Goal: Task Accomplishment & Management: Complete application form

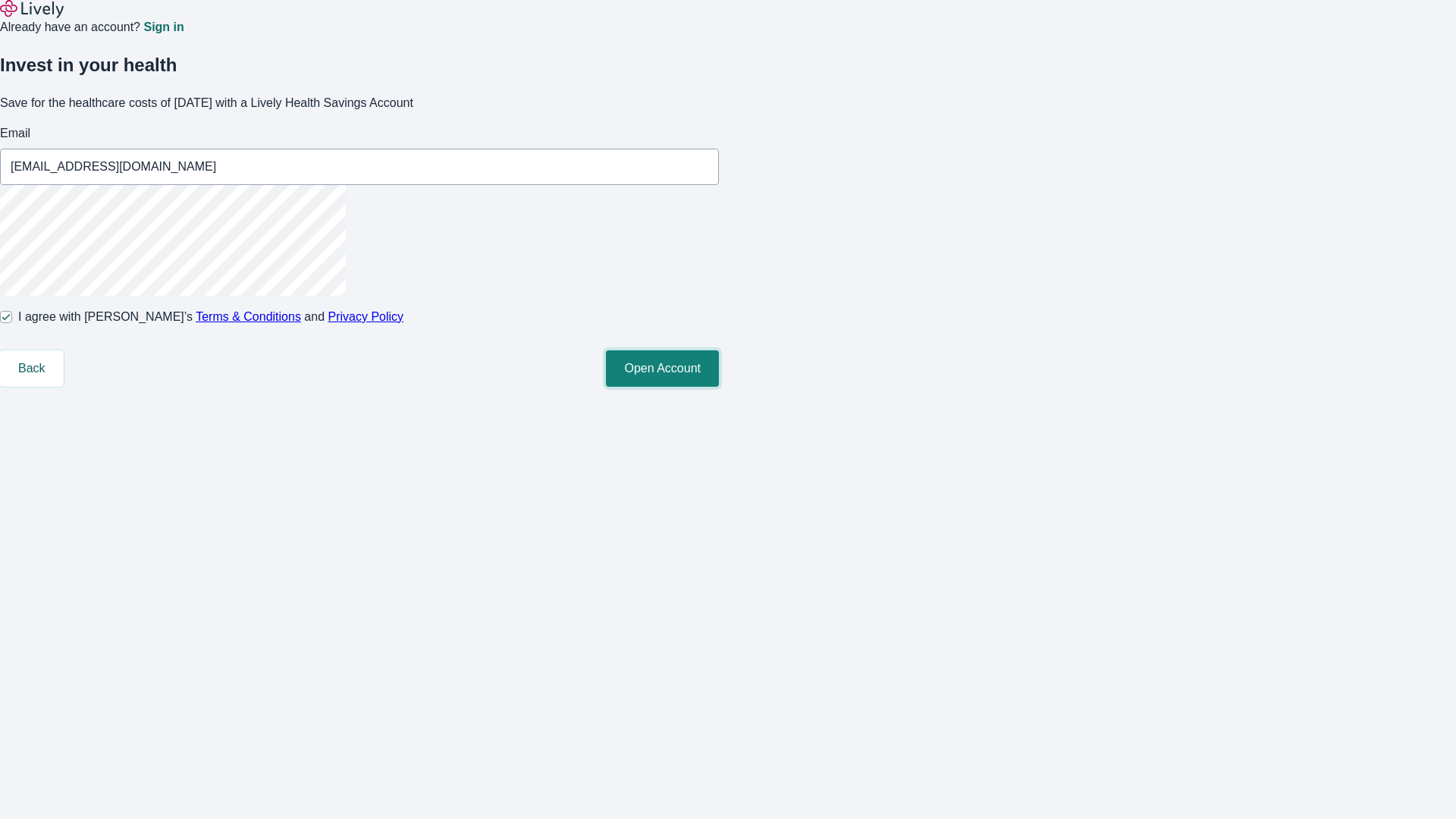
click at [719, 387] on button "Open Account" at bounding box center [661, 369] width 113 height 37
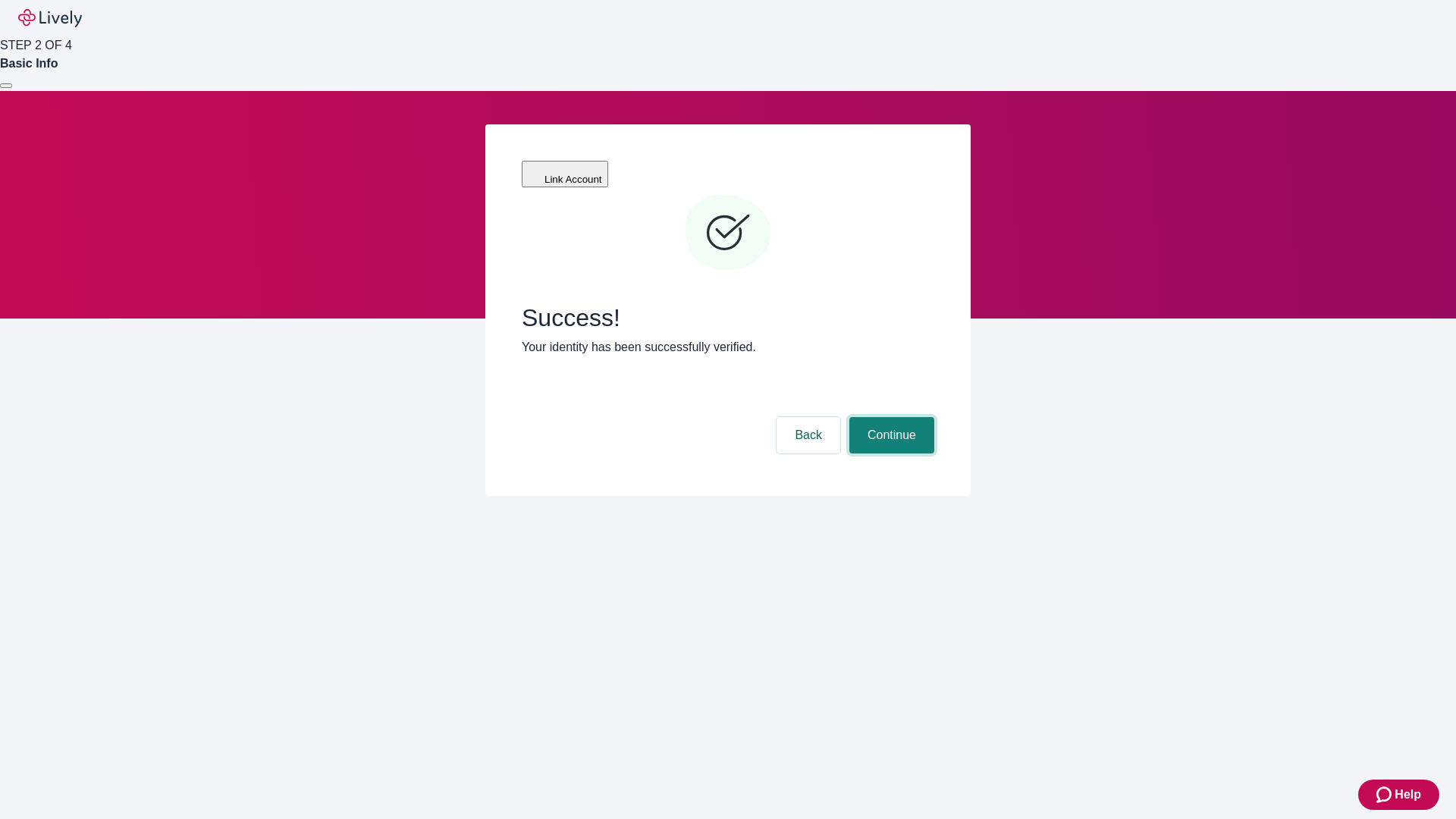
click at [890, 417] on button "Continue" at bounding box center [891, 435] width 85 height 37
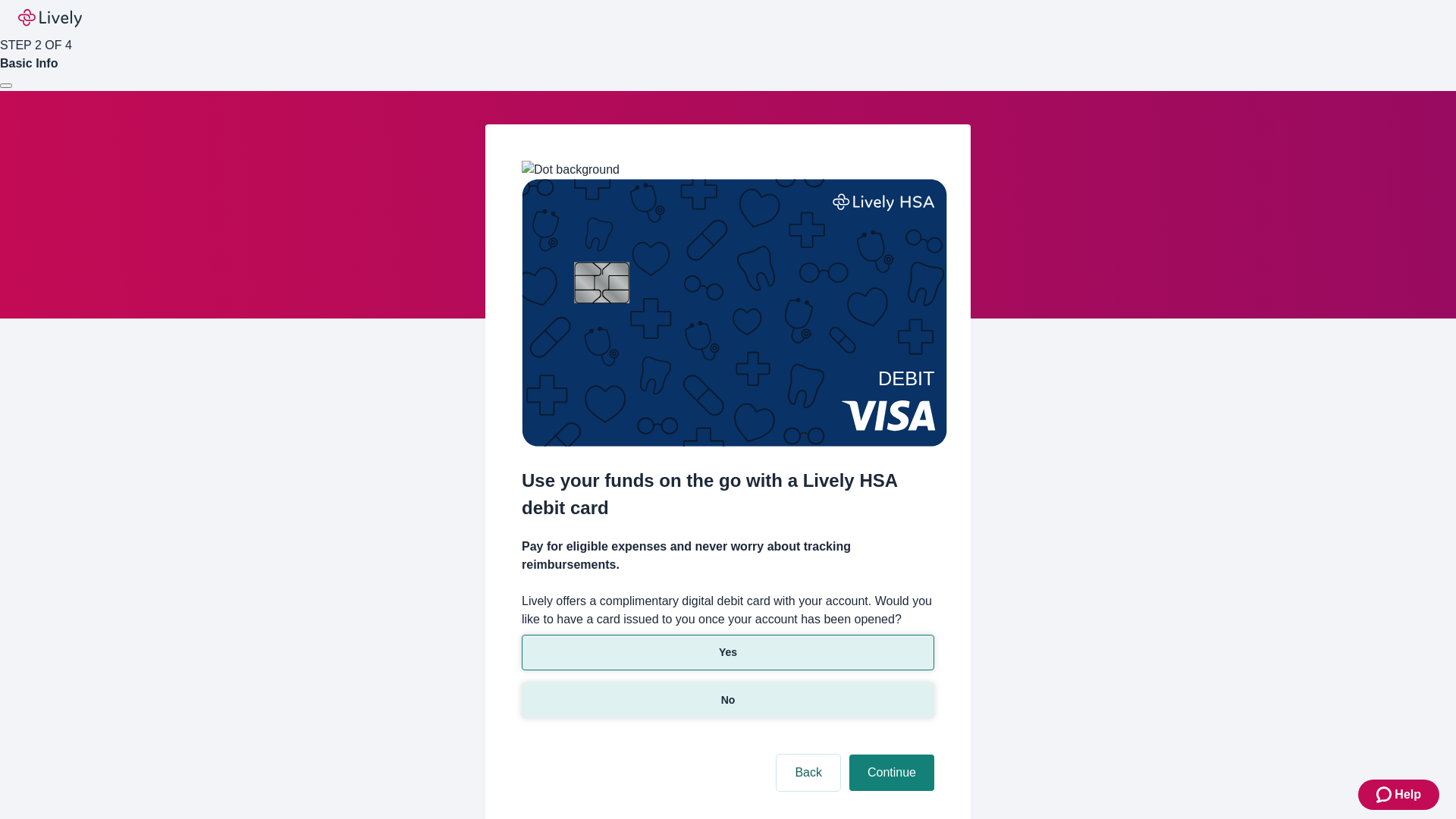
click at [727, 693] on p "No" at bounding box center [728, 701] width 14 height 16
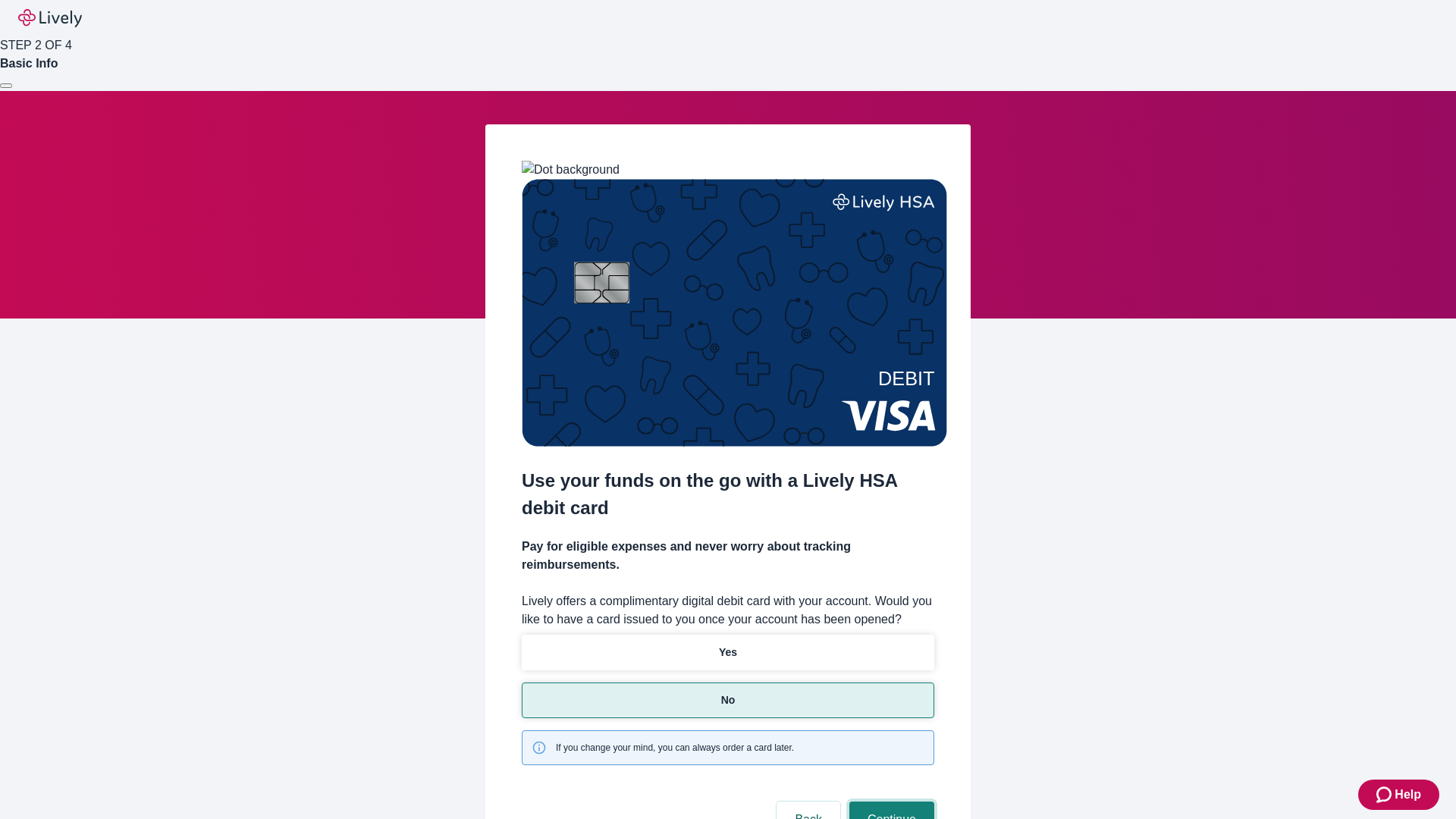
click at [890, 801] on button "Continue" at bounding box center [891, 820] width 85 height 37
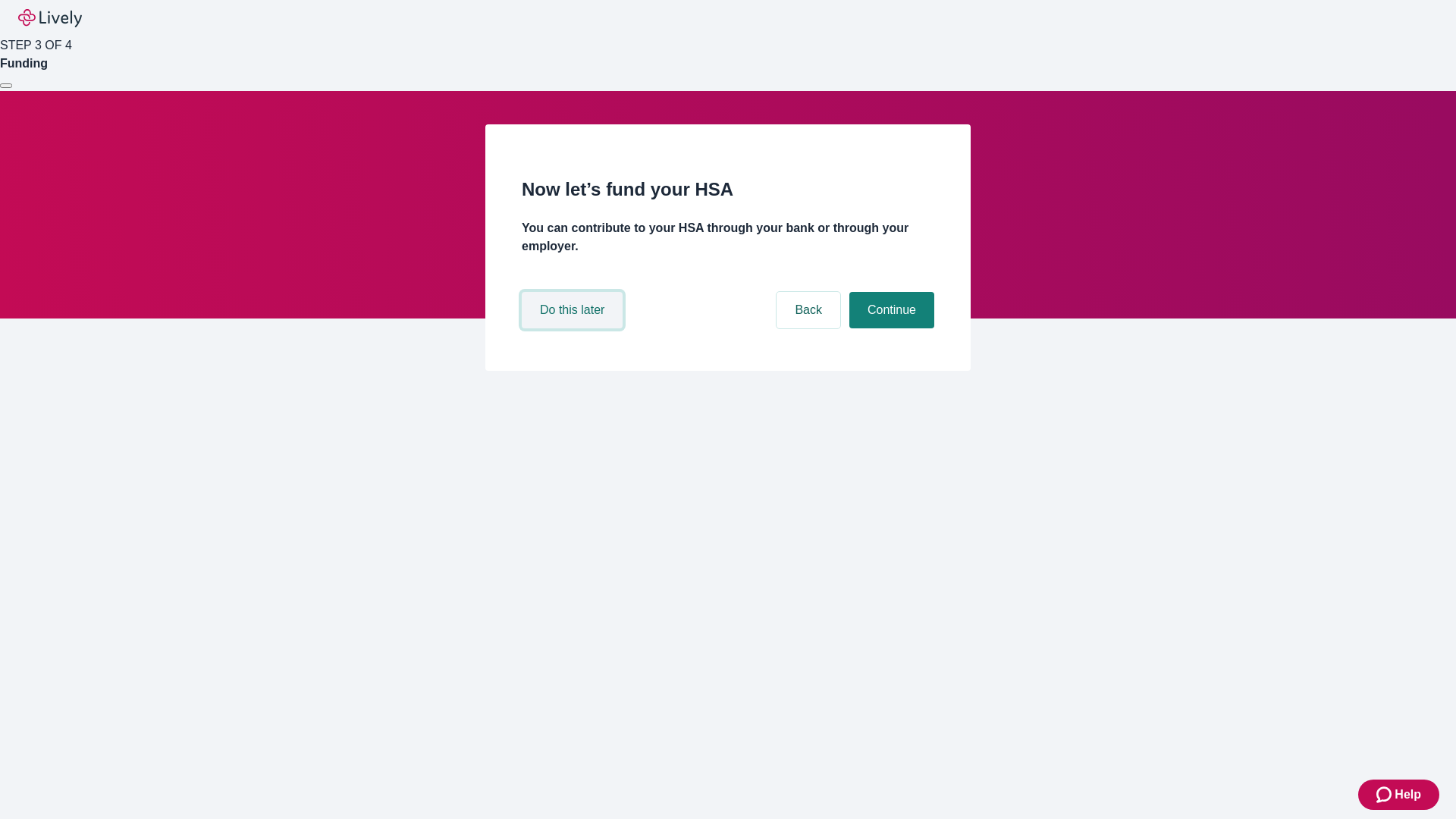
click at [574, 328] on button "Do this later" at bounding box center [572, 310] width 101 height 37
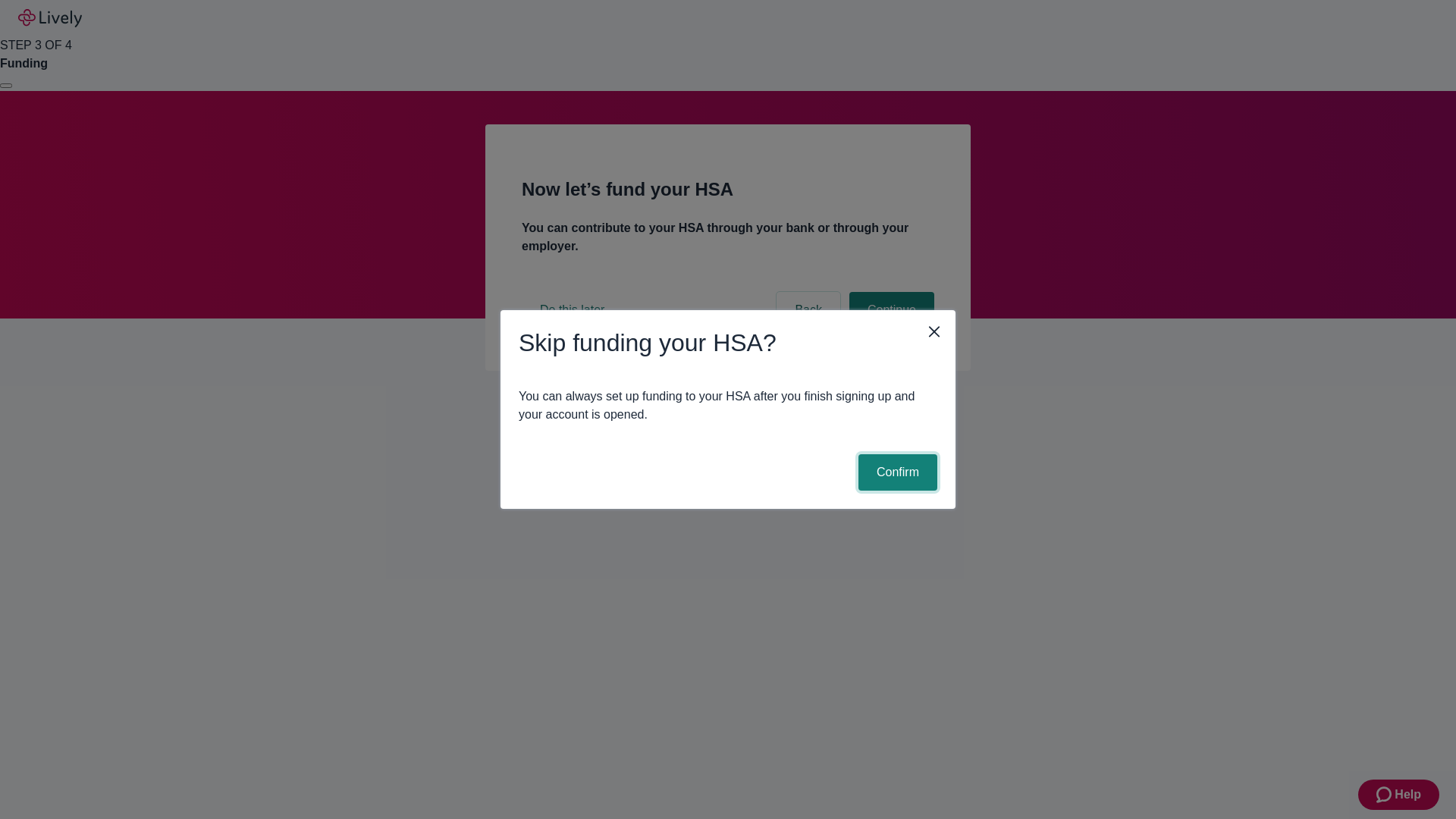
click at [895, 472] on button "Confirm" at bounding box center [898, 473] width 79 height 37
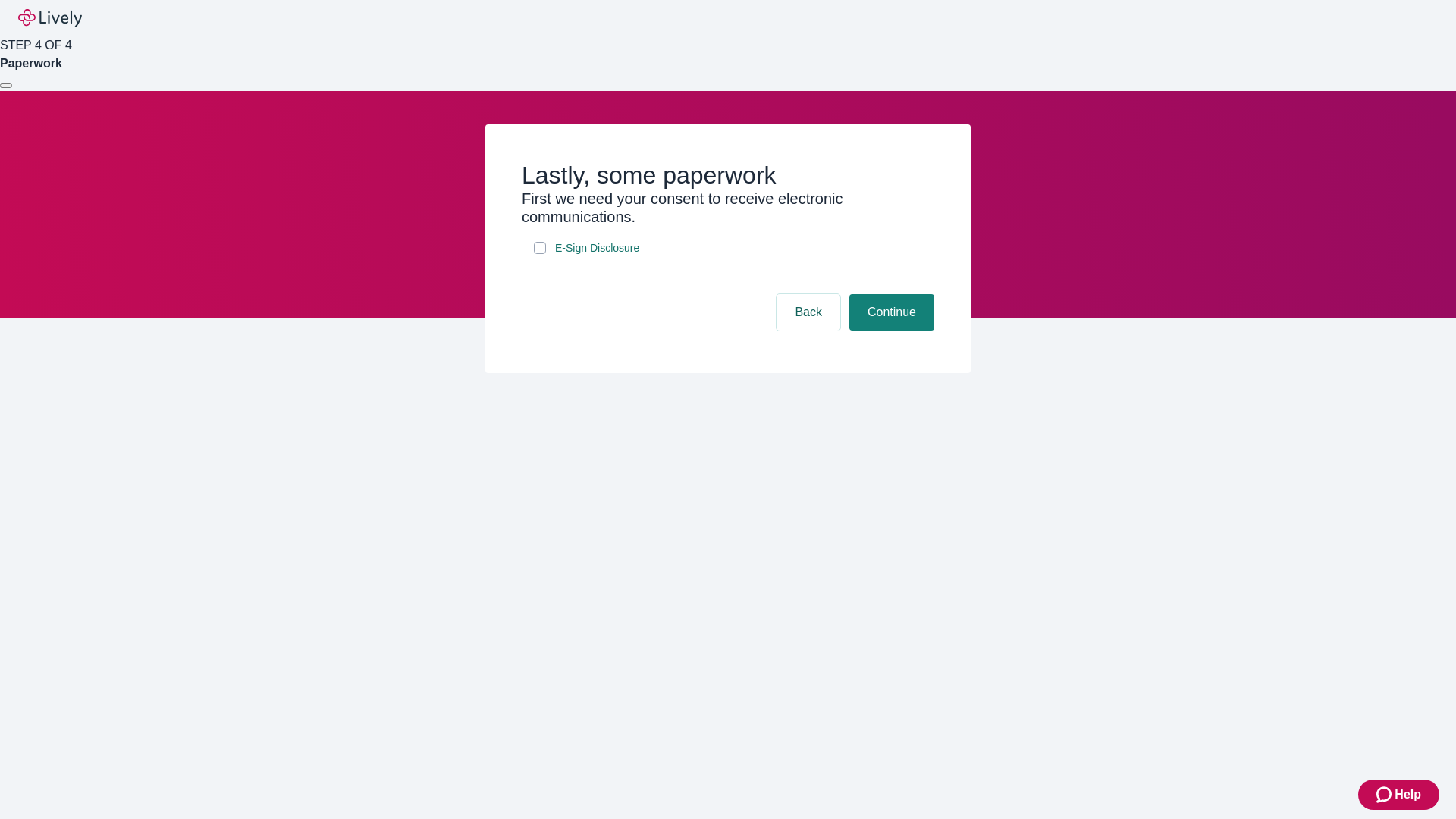
click at [540, 254] on input "E-Sign Disclosure" at bounding box center [539, 248] width 12 height 12
checkbox input "true"
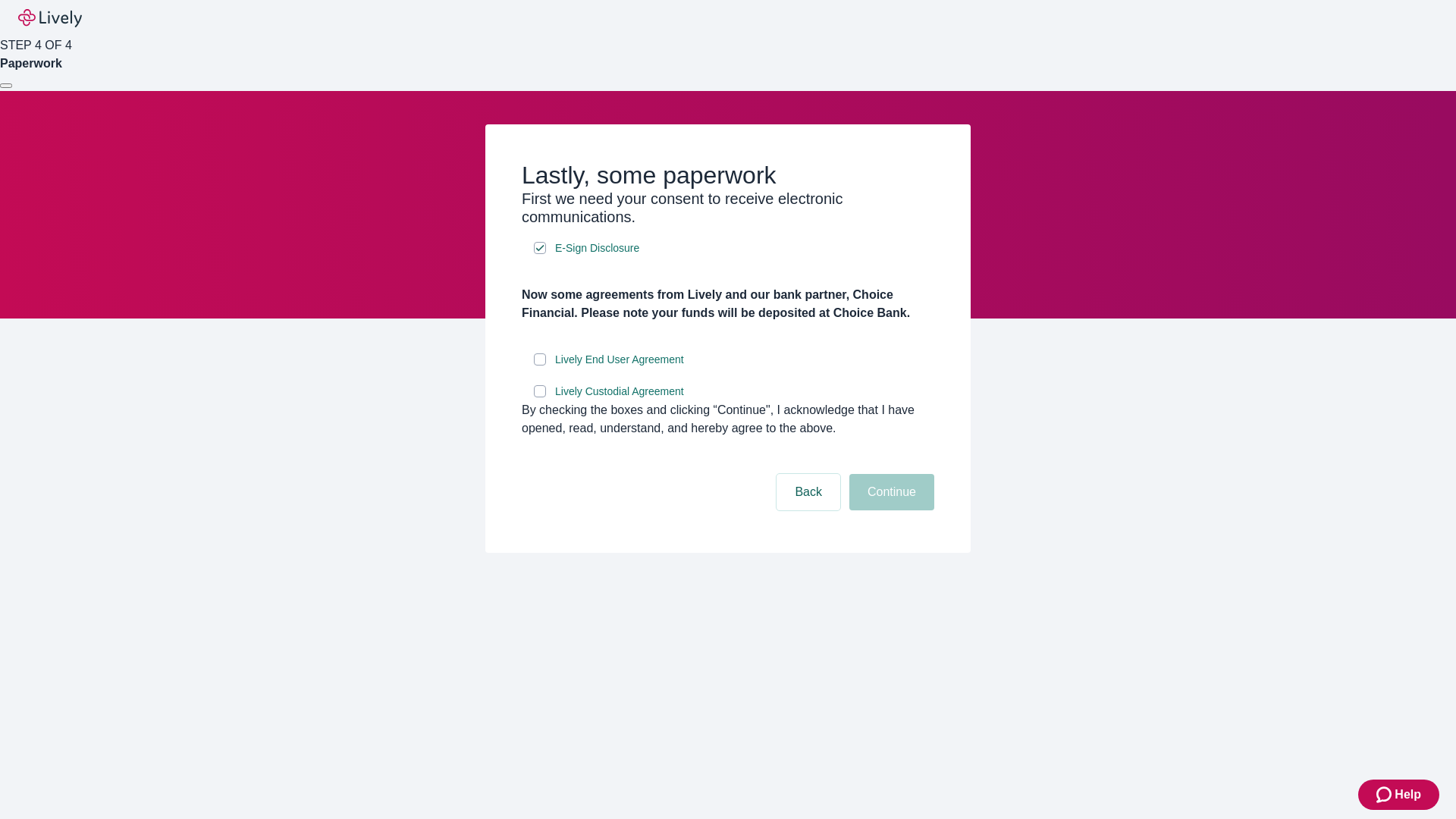
click at [540, 366] on input "Lively End User Agreement" at bounding box center [539, 359] width 12 height 12
checkbox input "true"
click at [540, 397] on input "Lively Custodial Agreement" at bounding box center [539, 391] width 12 height 12
checkbox input "true"
click at [890, 511] on button "Continue" at bounding box center [891, 492] width 85 height 37
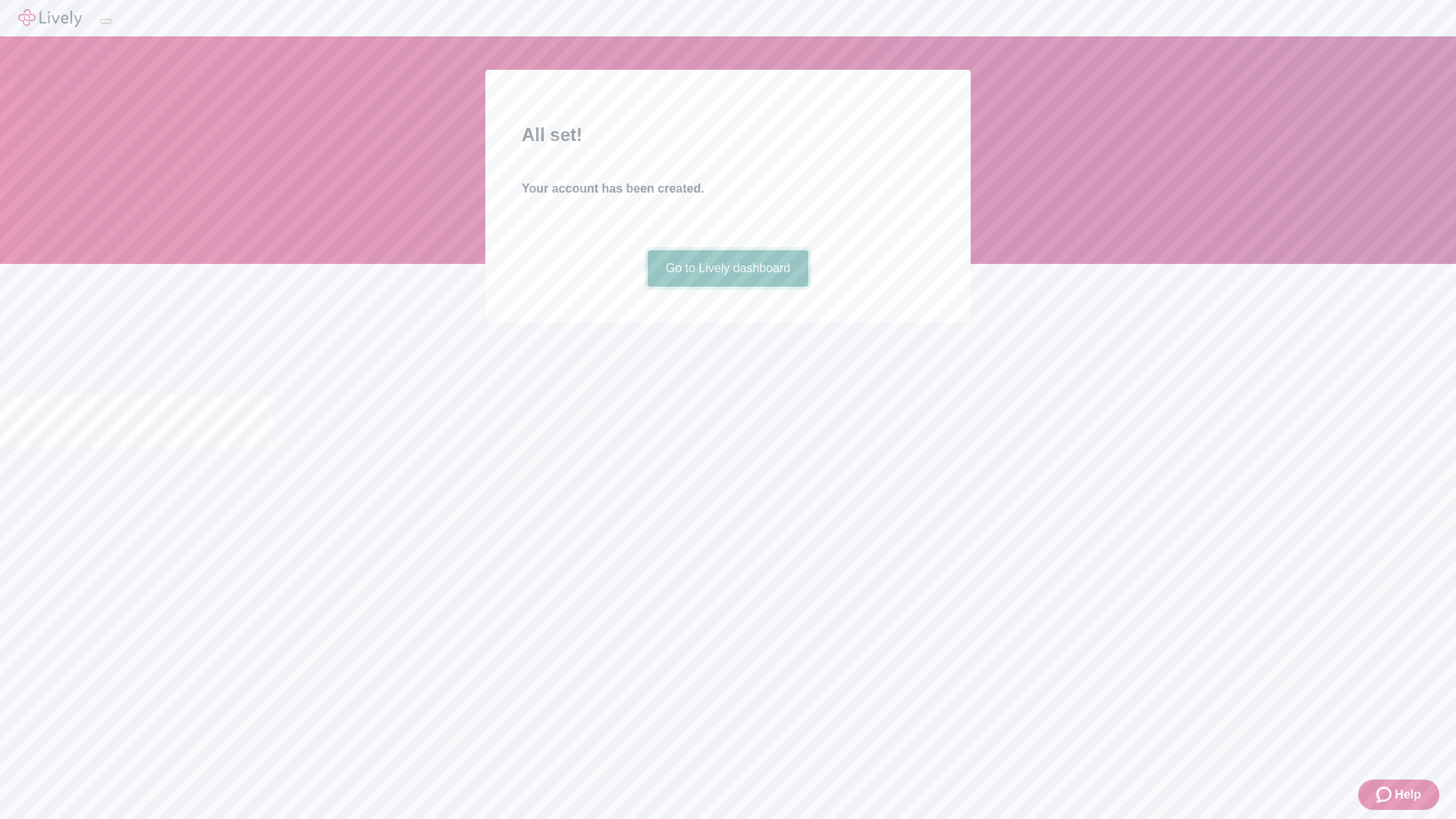
click at [727, 287] on link "Go to Lively dashboard" at bounding box center [728, 268] width 161 height 37
